Goal: Task Accomplishment & Management: Manage account settings

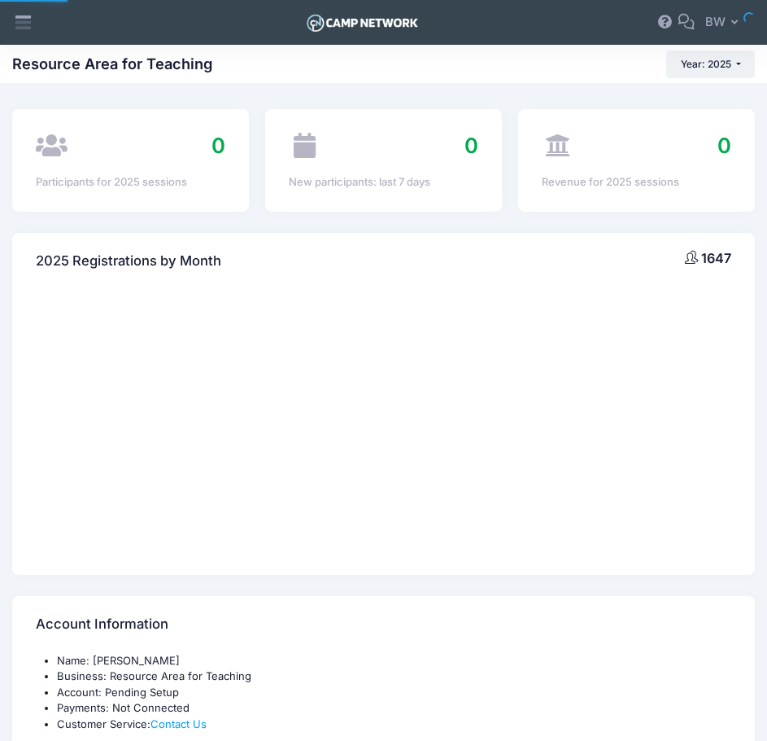
select select
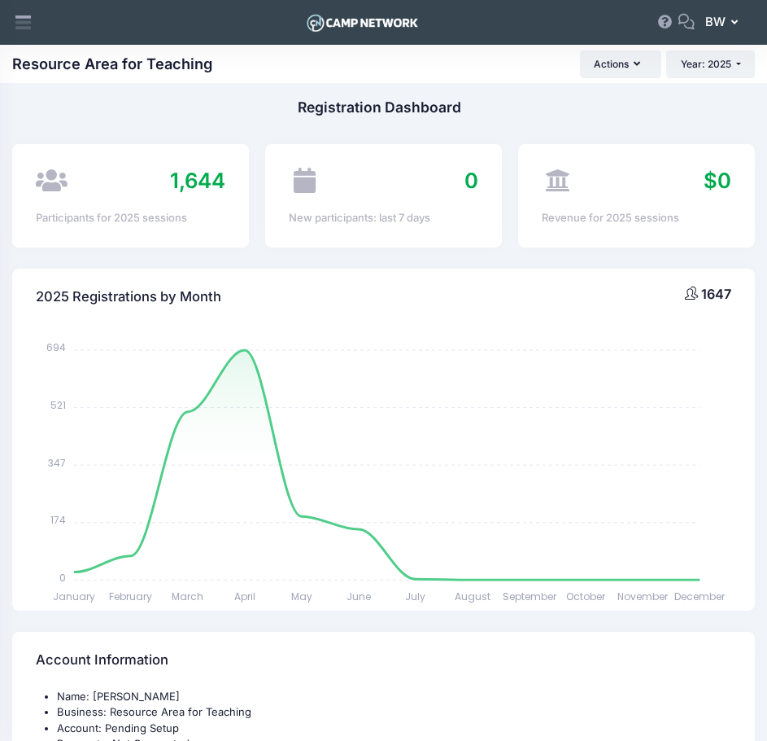
click at [724, 24] on span "BW" at bounding box center [716, 22] width 20 height 18
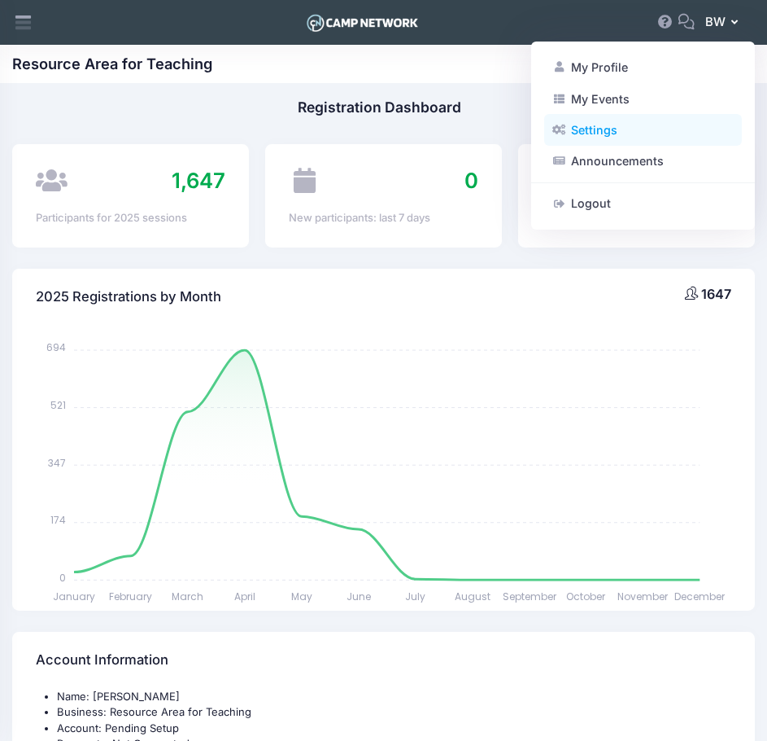
click at [610, 130] on link "Settings" at bounding box center [643, 130] width 198 height 31
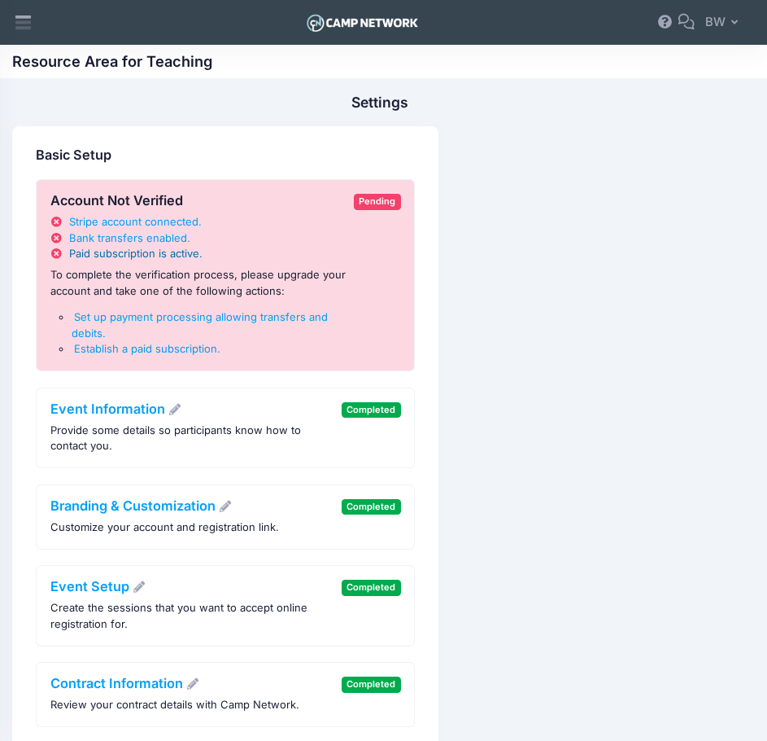
click at [131, 251] on span "Paid subscription is active" at bounding box center [134, 253] width 130 height 13
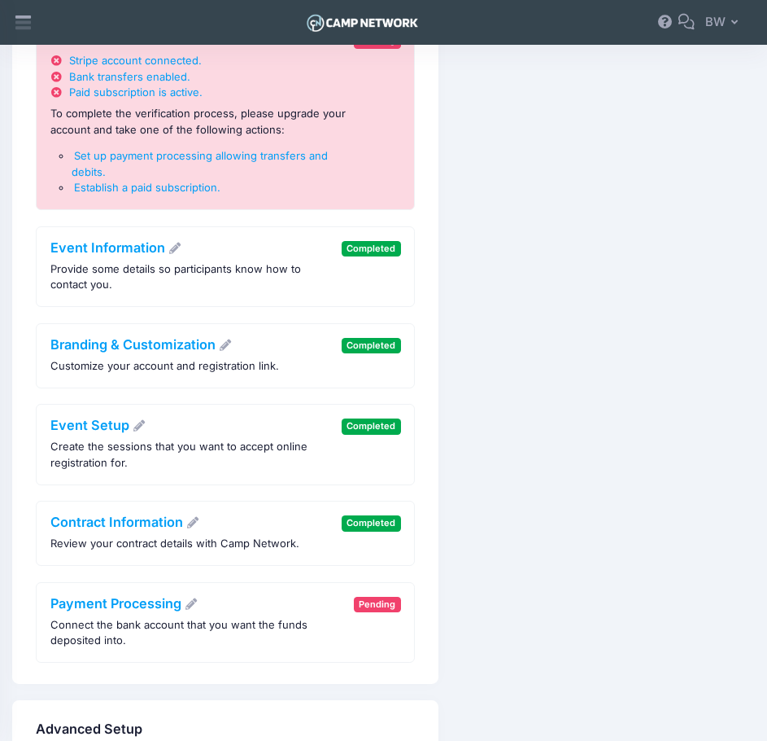
scroll to position [163, 0]
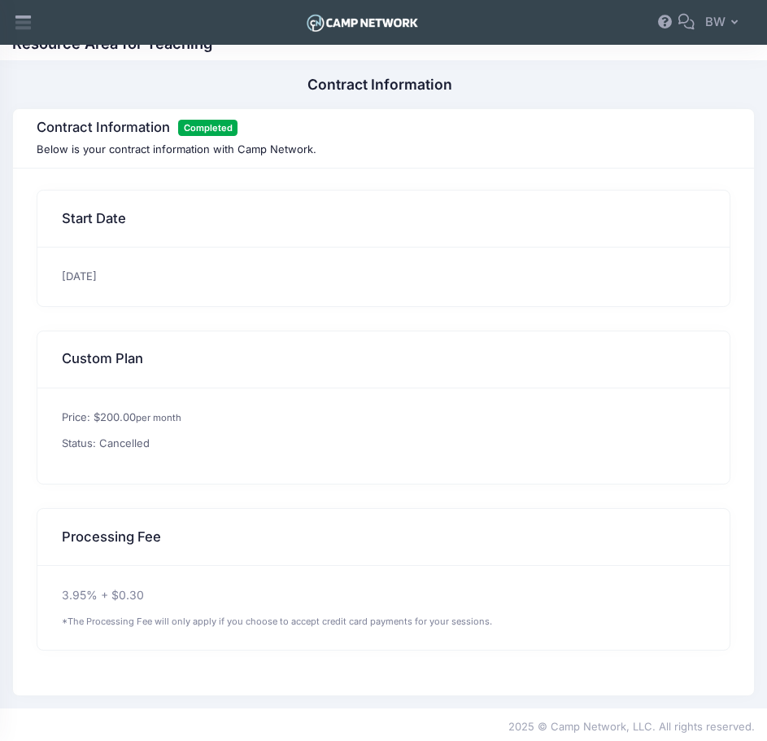
scroll to position [22, 0]
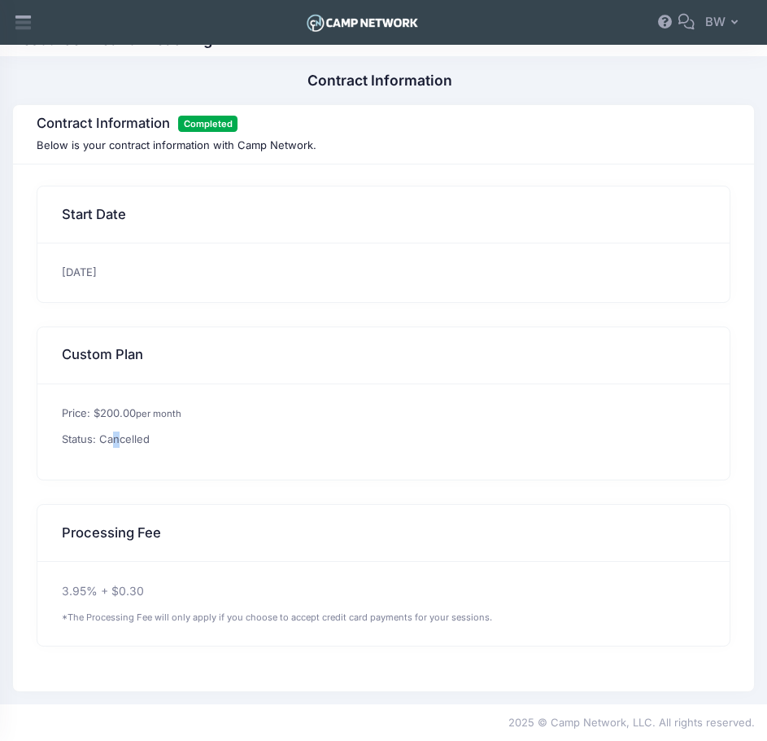
click at [119, 449] on div "Price: $200.00 per month Status: Cancelled" at bounding box center [383, 431] width 693 height 95
click at [120, 446] on p "Status: Cancelled" at bounding box center [384, 439] width 645 height 16
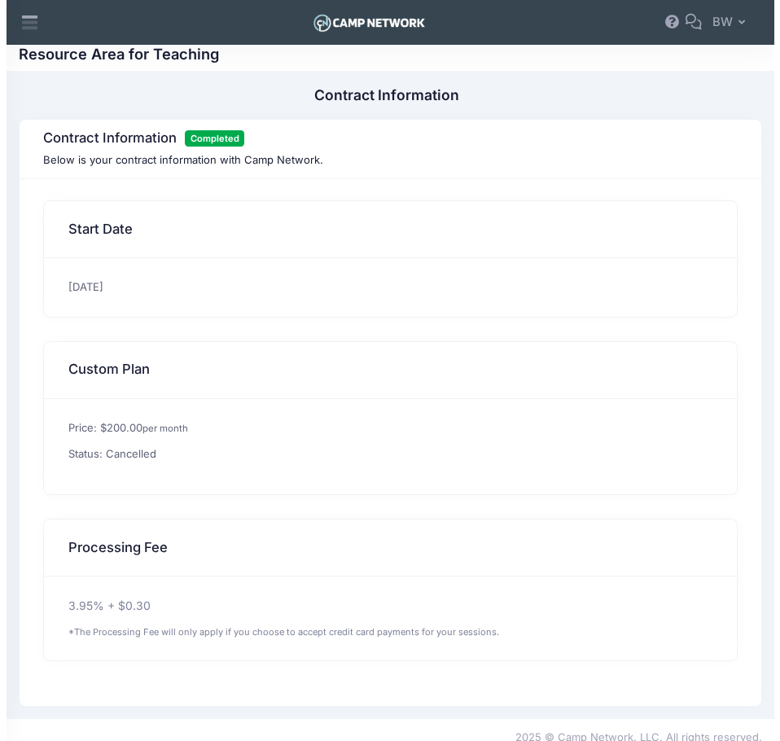
scroll to position [0, 0]
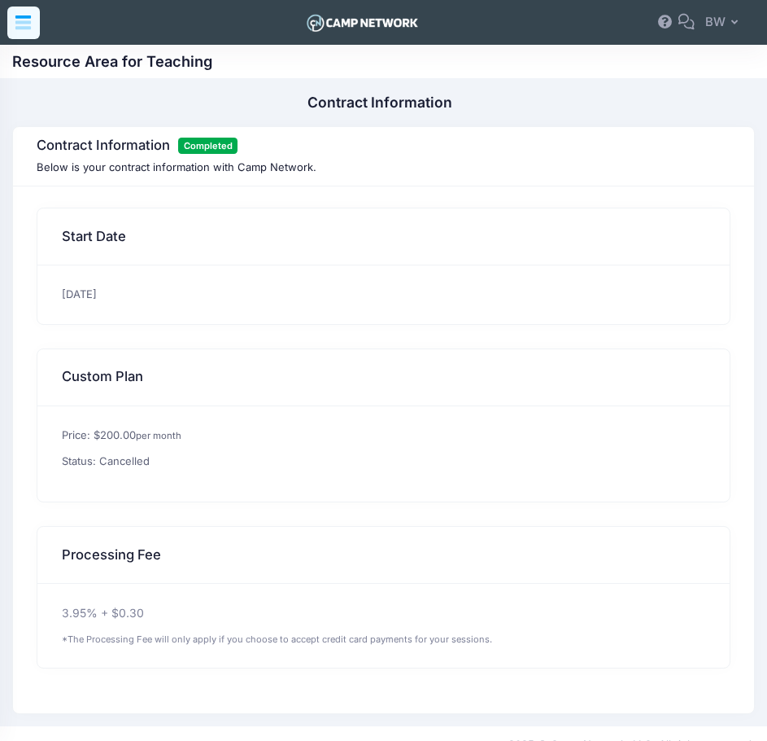
click at [28, 26] on icon at bounding box center [23, 22] width 19 height 19
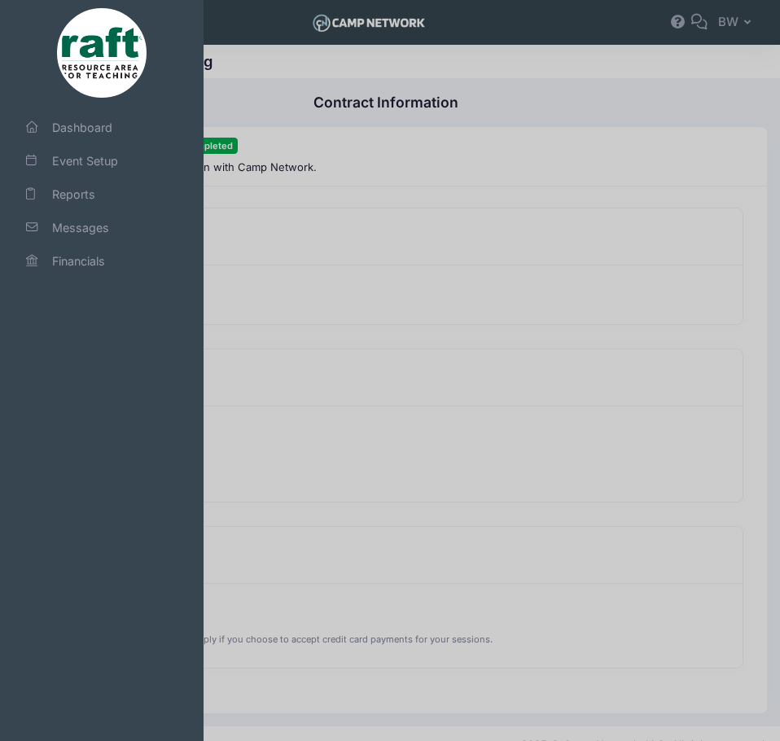
click at [313, 217] on div at bounding box center [390, 370] width 780 height 741
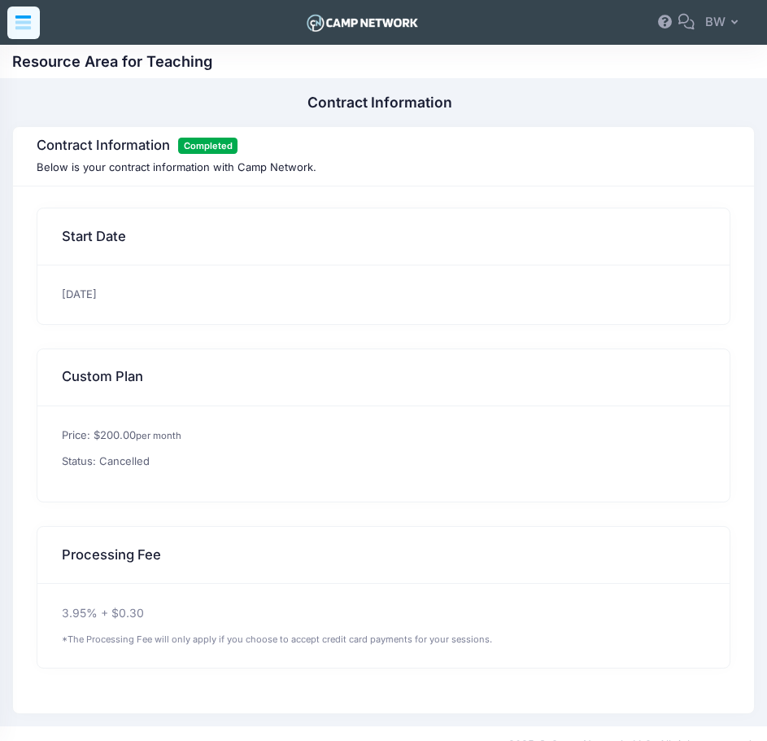
click at [27, 27] on icon at bounding box center [22, 25] width 15 height 8
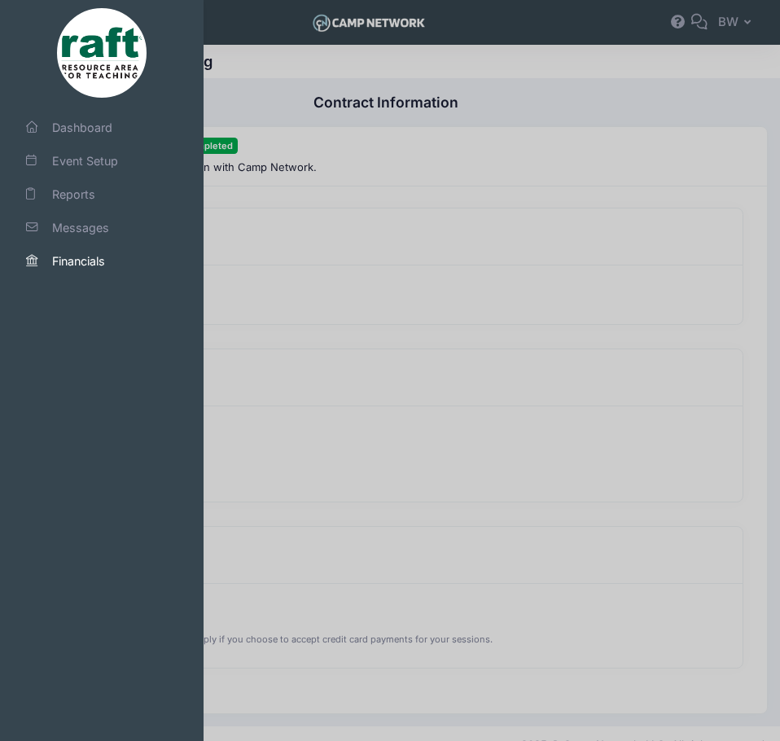
click at [91, 255] on span "Financials" at bounding box center [109, 260] width 114 height 17
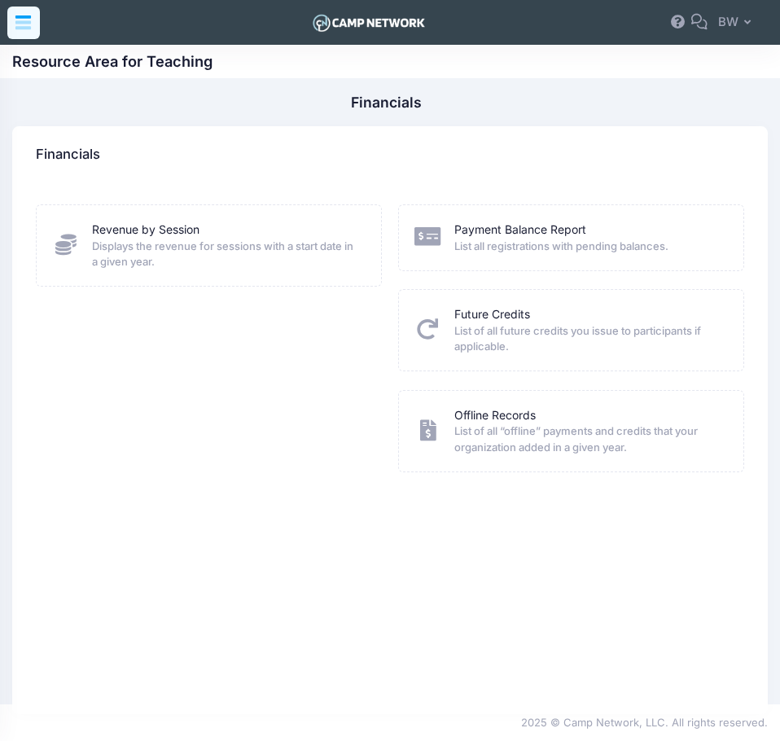
click at [32, 22] on icon at bounding box center [23, 22] width 19 height 19
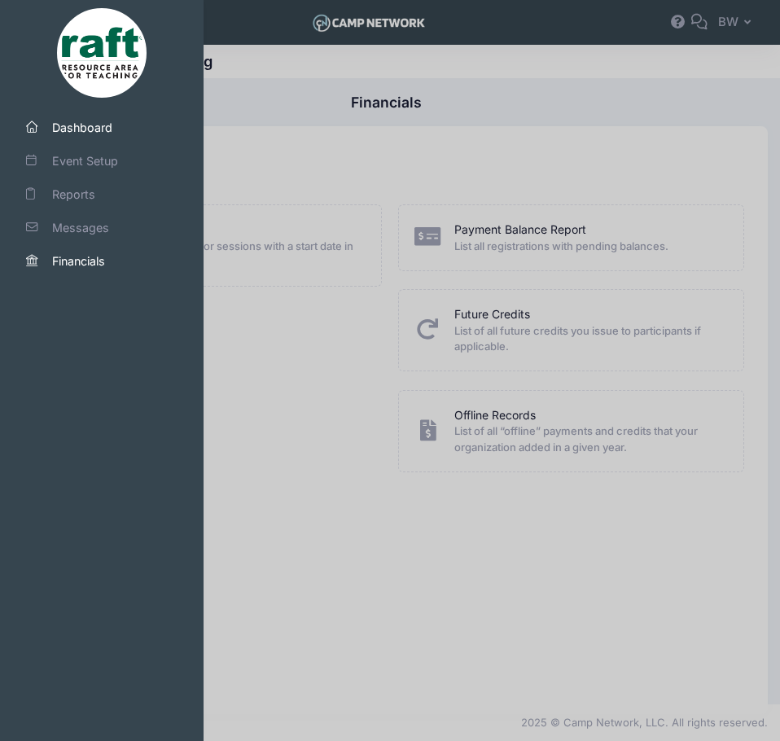
click at [75, 126] on span "Dashboard" at bounding box center [109, 127] width 114 height 17
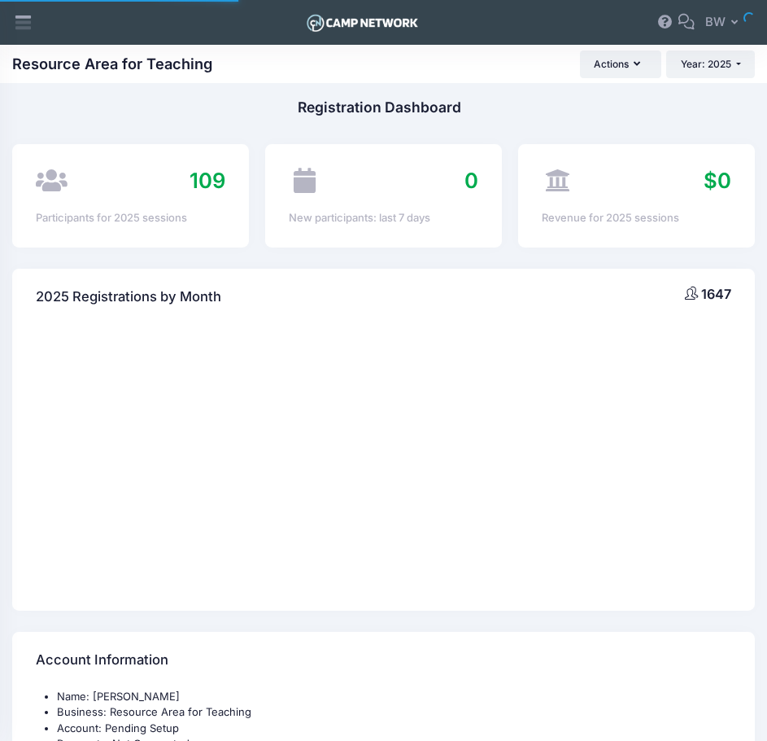
select select
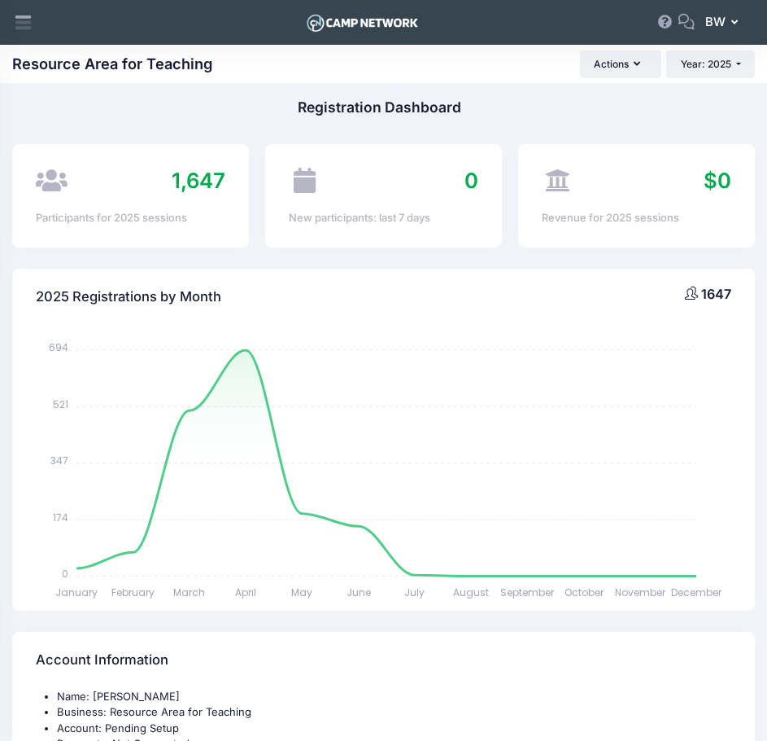
click at [732, 23] on icon "button" at bounding box center [738, 23] width 13 height 0
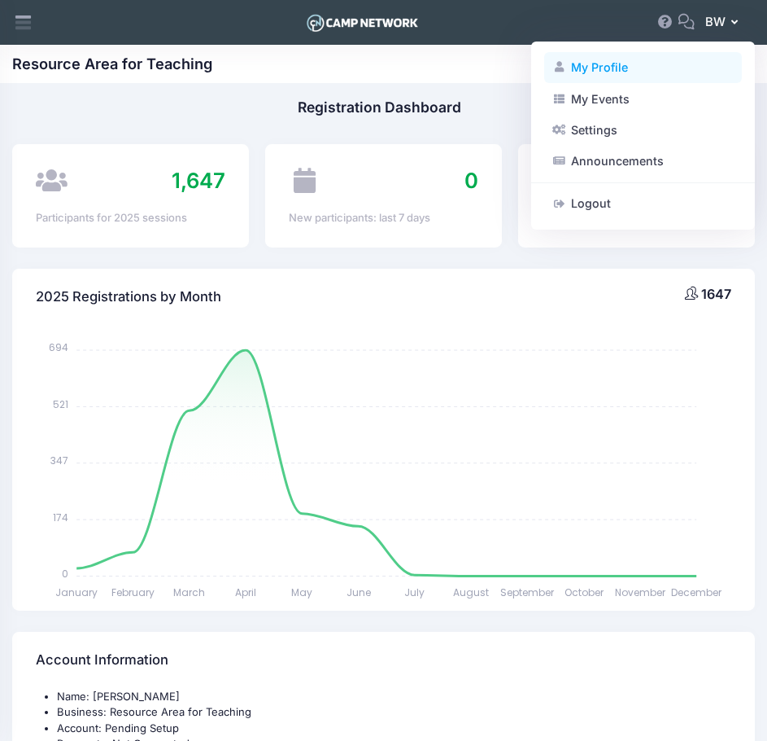
click at [608, 65] on link "My Profile" at bounding box center [643, 67] width 198 height 31
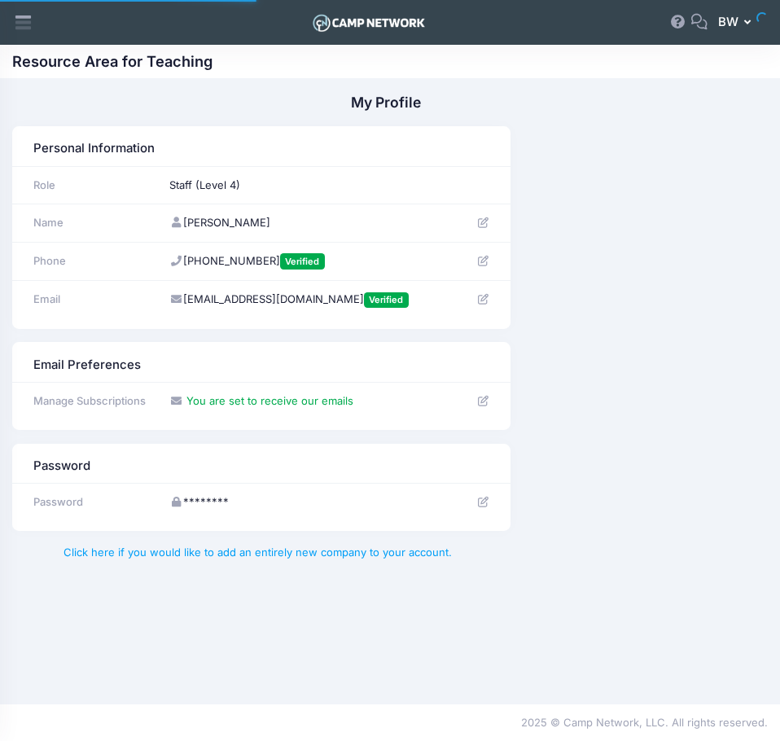
click at [738, 18] on span "BW" at bounding box center [728, 22] width 20 height 18
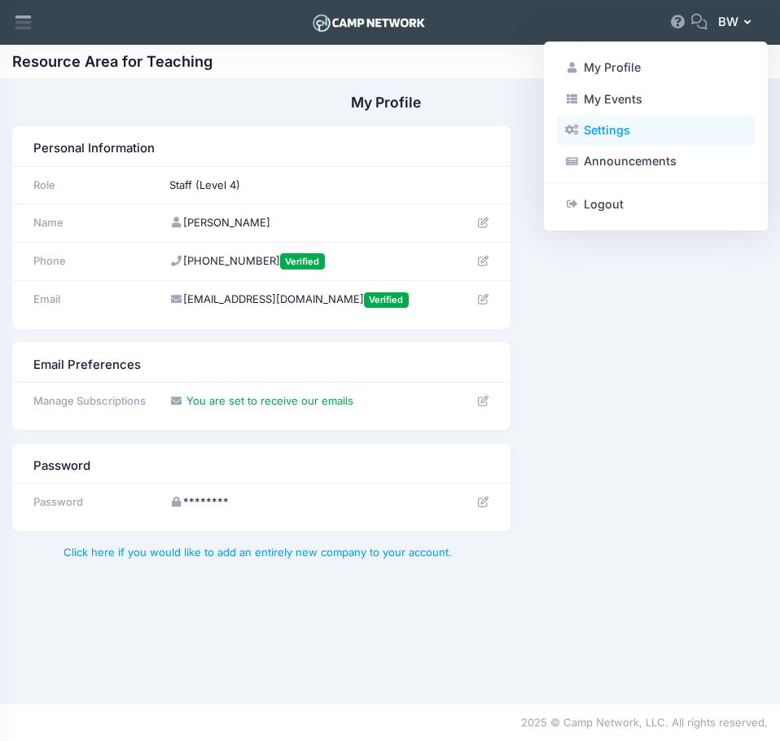
click at [614, 133] on link "Settings" at bounding box center [656, 130] width 198 height 31
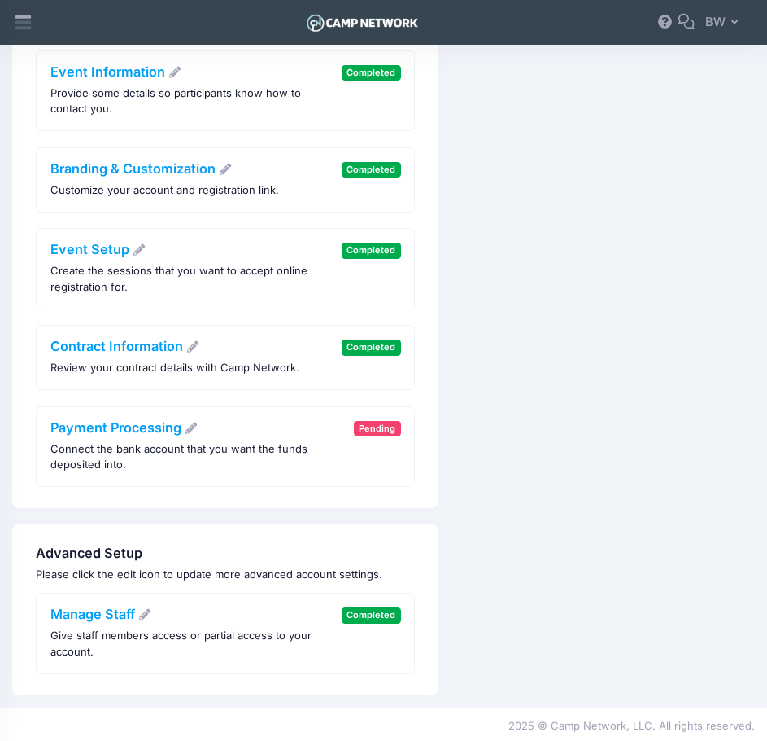
scroll to position [340, 0]
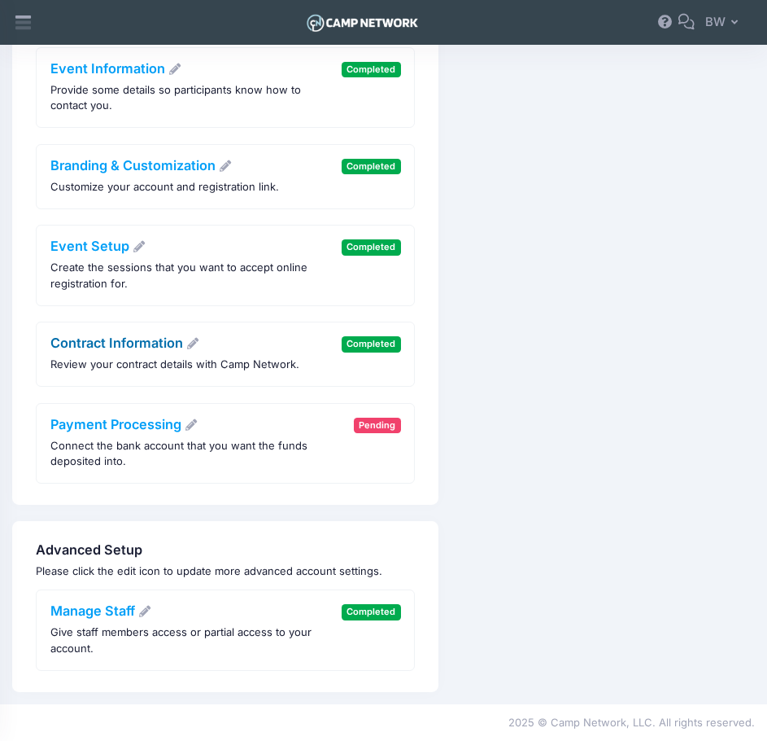
click at [193, 348] on icon at bounding box center [193, 343] width 15 height 11
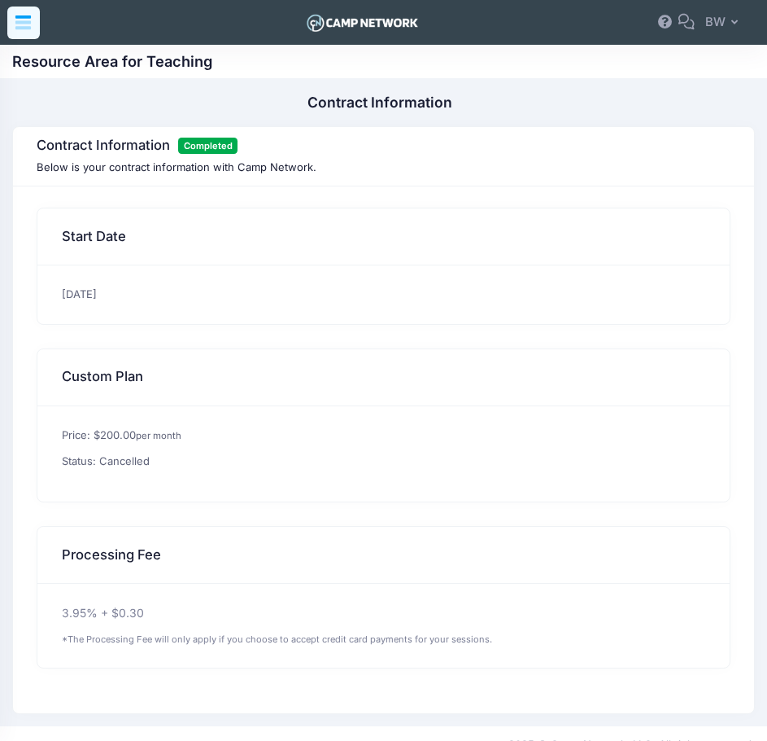
click at [29, 22] on icon at bounding box center [22, 25] width 15 height 8
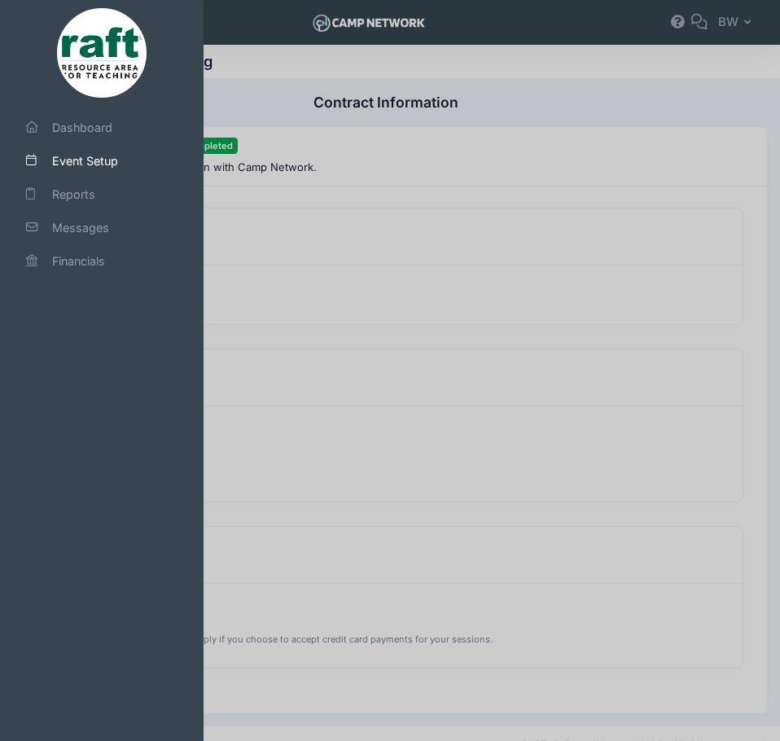
click at [91, 172] on link "Event Setup" at bounding box center [102, 160] width 193 height 33
